Goal: Navigation & Orientation: Find specific page/section

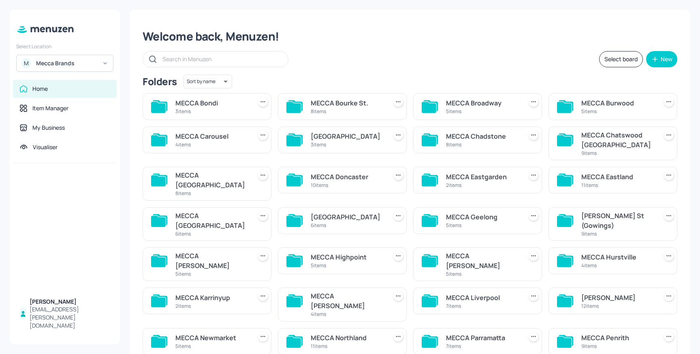
scroll to position [183, 0]
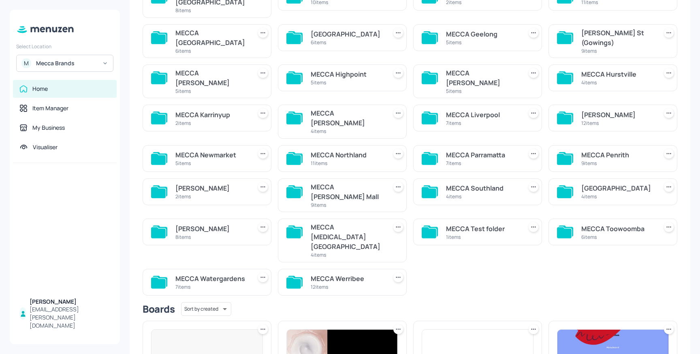
click at [356, 283] on div "12 items" at bounding box center [347, 286] width 73 height 7
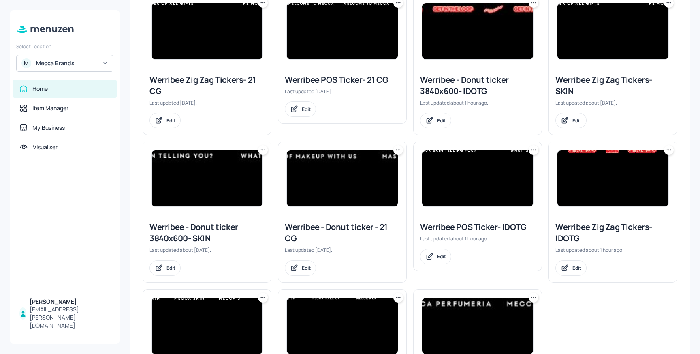
scroll to position [139, 0]
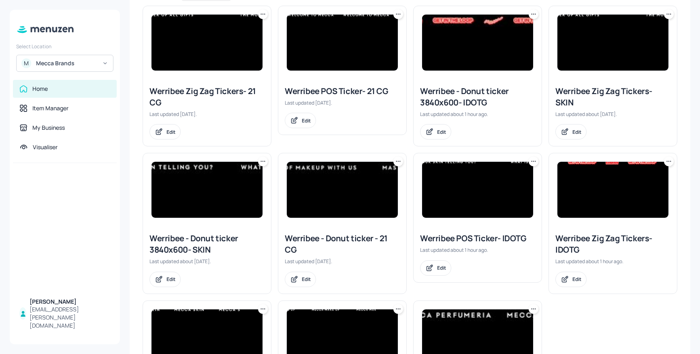
click at [495, 51] on img at bounding box center [477, 43] width 111 height 56
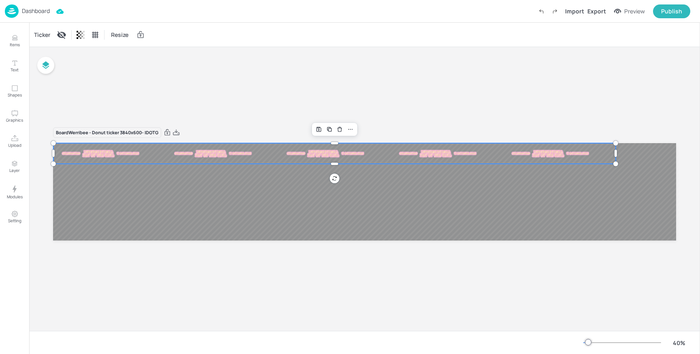
click at [220, 161] on div at bounding box center [364, 191] width 623 height 97
click at [257, 80] on div "Board Werribee - Donut ticker 3840x600- IDOTG" at bounding box center [364, 189] width 671 height 284
click at [235, 58] on div "Board Werribee - Donut ticker 3840x600- IDOTG" at bounding box center [364, 189] width 671 height 284
click at [168, 98] on div "Board Werribee - Donut ticker 3840x600- IDOTG" at bounding box center [364, 189] width 671 height 284
click at [43, 10] on p "Dashboard" at bounding box center [36, 11] width 28 height 6
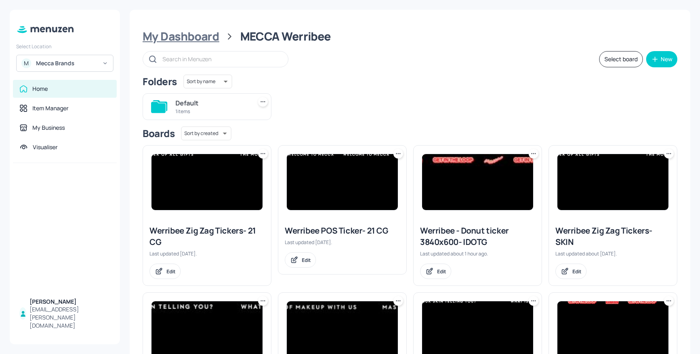
click at [192, 33] on div "My Dashboard" at bounding box center [181, 36] width 77 height 15
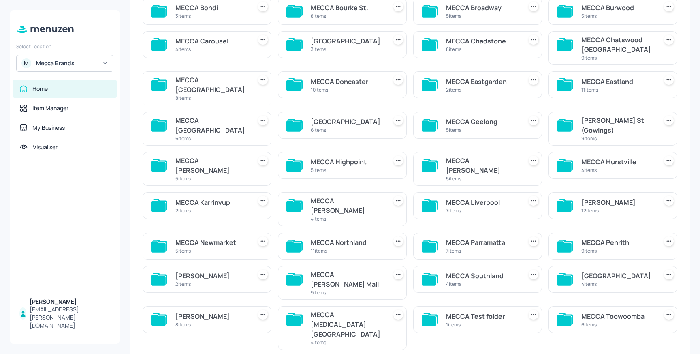
scroll to position [94, 0]
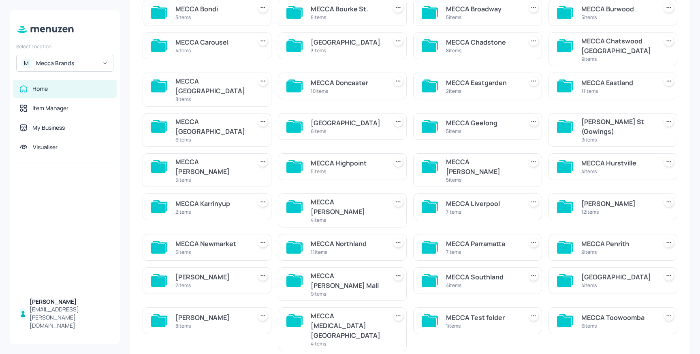
click at [347, 248] on div "11 items" at bounding box center [347, 251] width 73 height 7
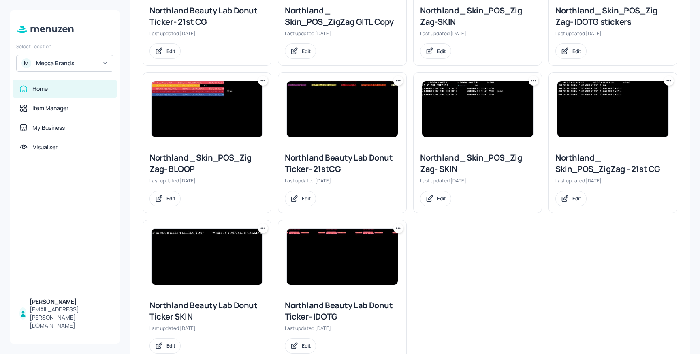
scroll to position [224, 0]
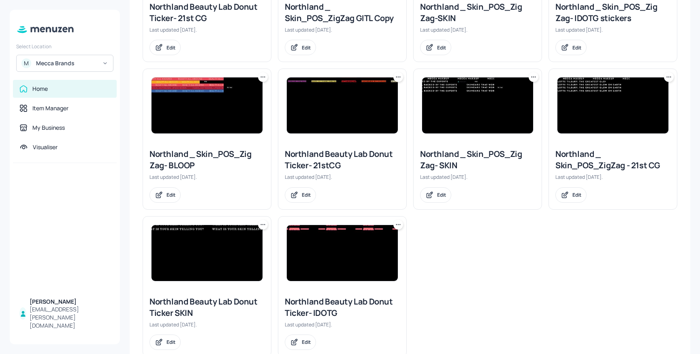
click at [358, 253] on img at bounding box center [342, 253] width 111 height 56
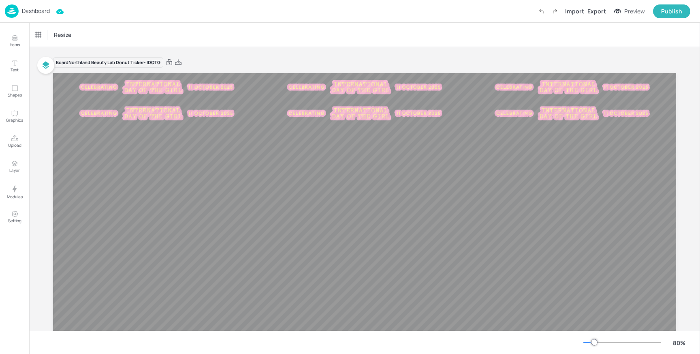
click at [33, 9] on p "Dashboard" at bounding box center [36, 11] width 28 height 6
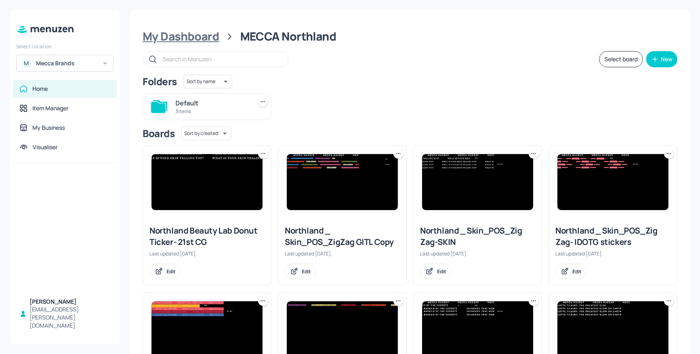
click at [187, 39] on div "My Dashboard" at bounding box center [181, 36] width 77 height 15
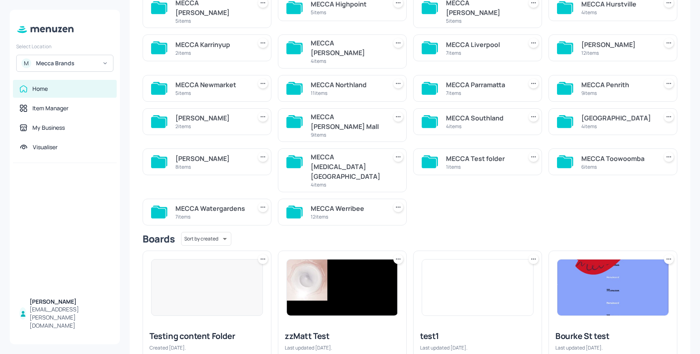
click at [352, 203] on div "MECCA Werribee" at bounding box center [347, 208] width 73 height 10
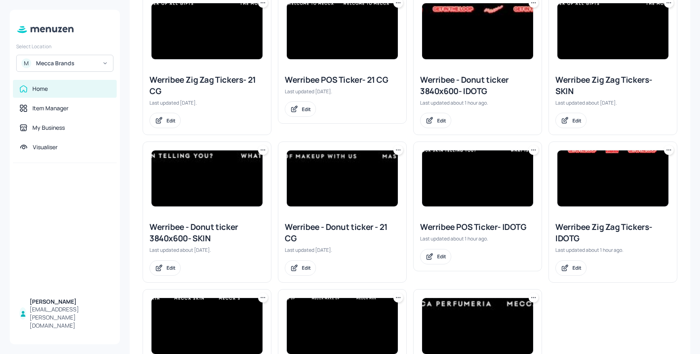
scroll to position [99, 0]
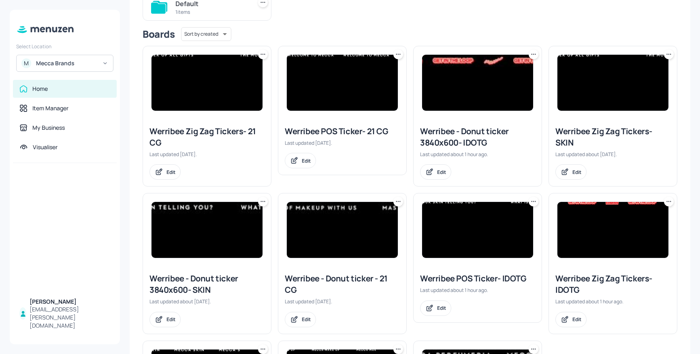
click at [489, 86] on img at bounding box center [477, 83] width 111 height 56
